Goal: Navigation & Orientation: Understand site structure

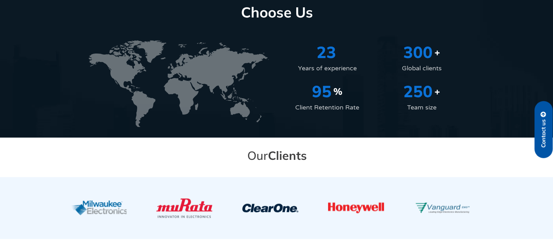
scroll to position [953, 0]
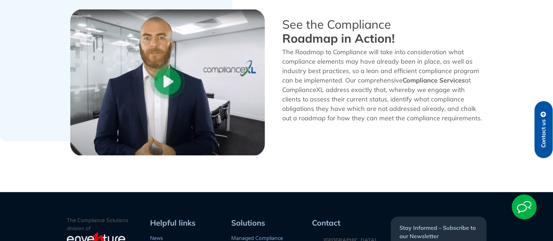
scroll to position [737, 0]
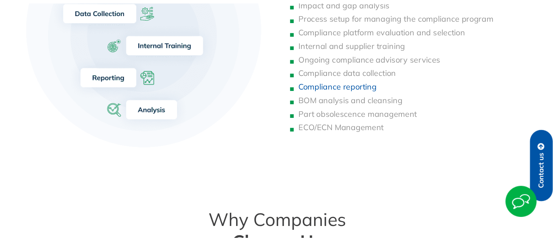
scroll to position [752, 0]
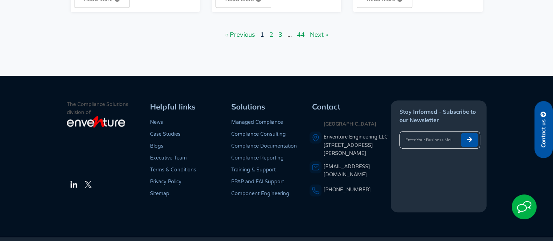
scroll to position [791, 0]
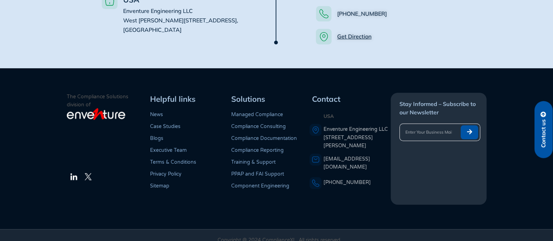
scroll to position [370, 0]
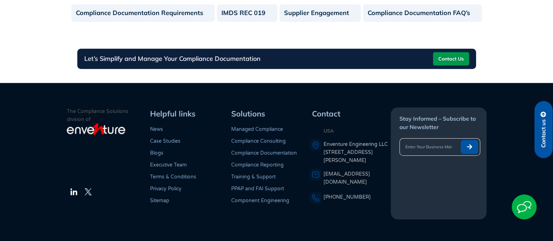
scroll to position [762, 0]
